Goal: Go to known website: Access a specific website the user already knows

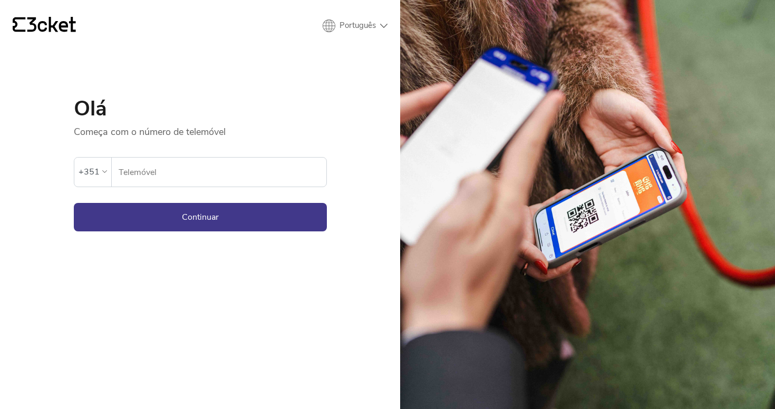
click at [202, 294] on div "{' '} Português English Português Español Olá Começa com o número de telemóvel …" at bounding box center [200, 204] width 400 height 409
click at [151, 180] on input "Telemóvel" at bounding box center [222, 172] width 208 height 29
type input "912734771"
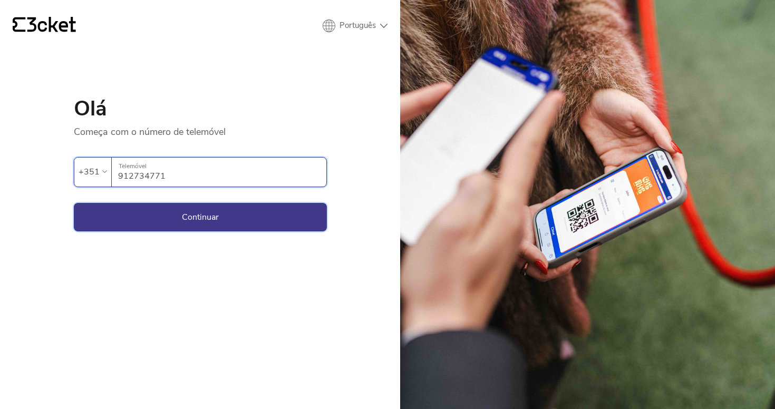
click at [173, 221] on button "Continuar" at bounding box center [200, 217] width 253 height 28
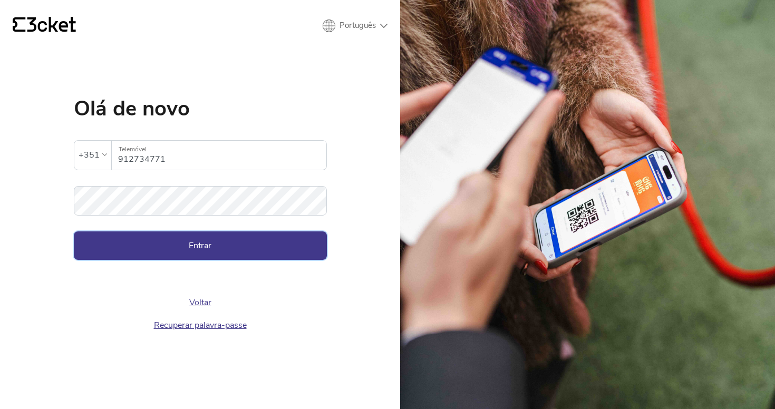
click at [180, 244] on button "Entrar" at bounding box center [200, 245] width 253 height 28
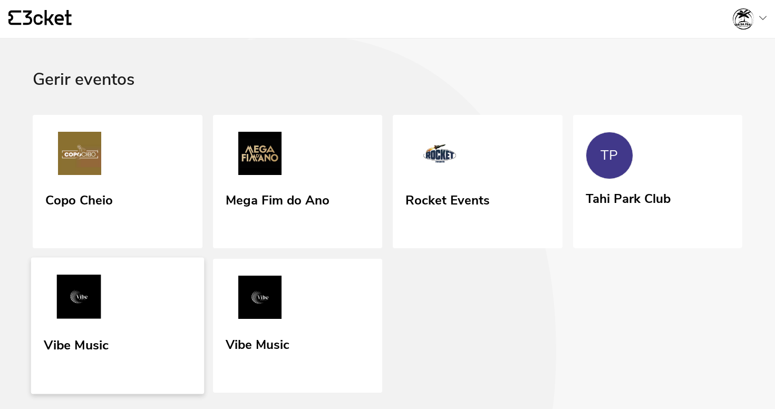
click at [139, 317] on link "Vibe Music" at bounding box center [117, 326] width 173 height 137
